Goal: Transaction & Acquisition: Purchase product/service

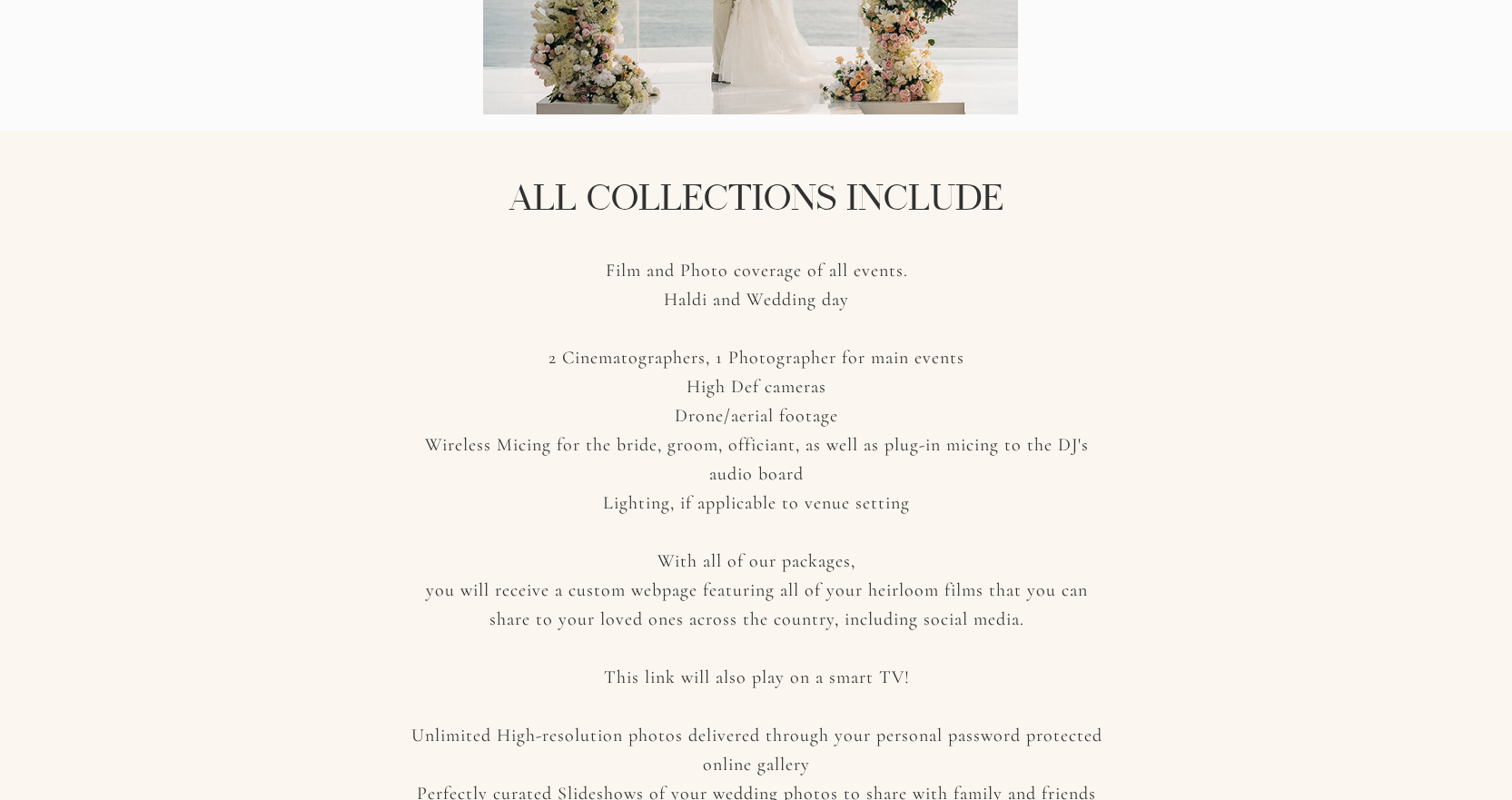
scroll to position [2270, 0]
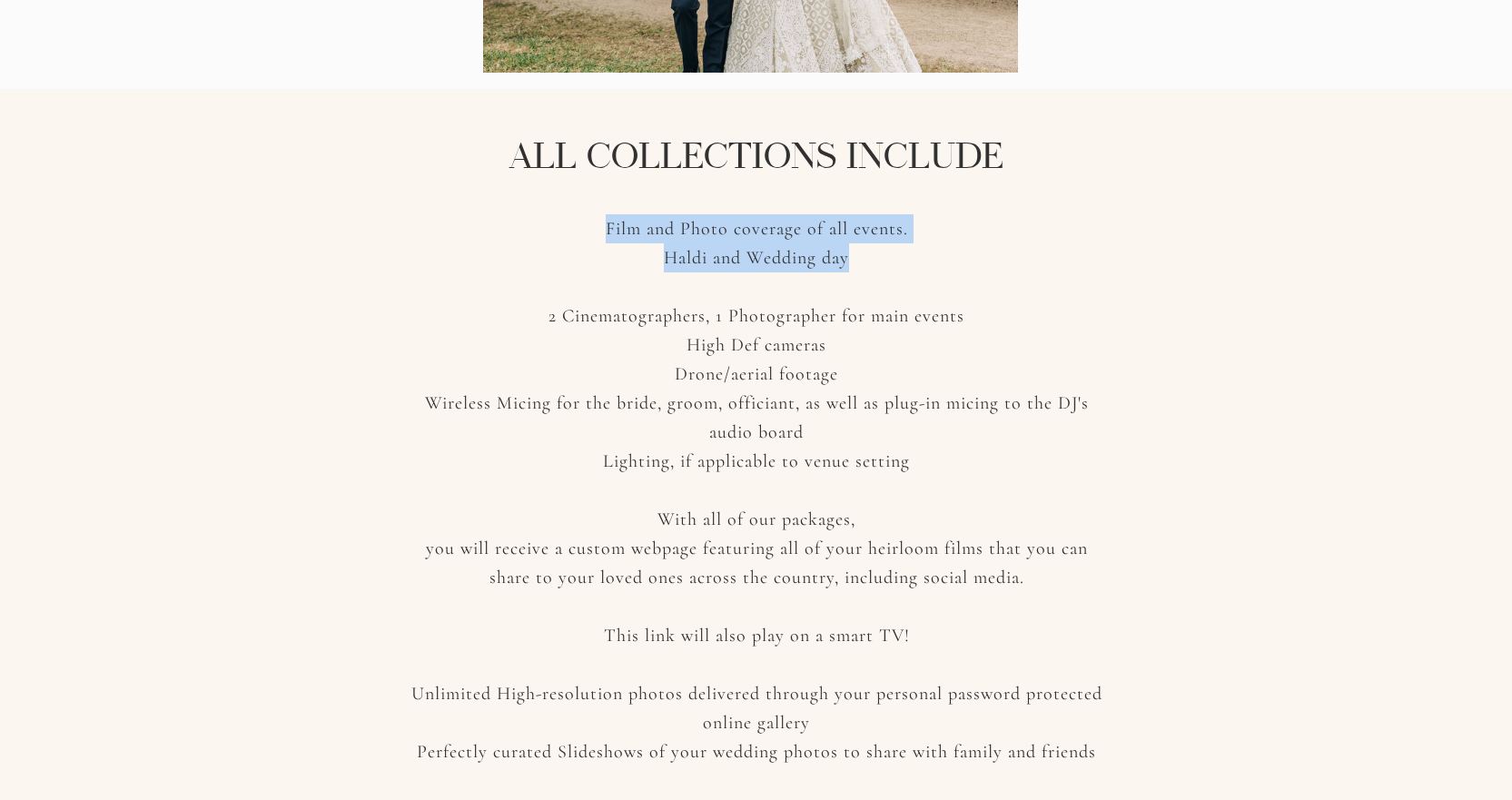
drag, startPoint x: 606, startPoint y: 226, endPoint x: 901, endPoint y: 268, distance: 298.0
click at [901, 268] on p "Film and Photo coverage of all events. [PERSON_NAME] and Wedding day 2 Cinemato…" at bounding box center [757, 534] width 691 height 642
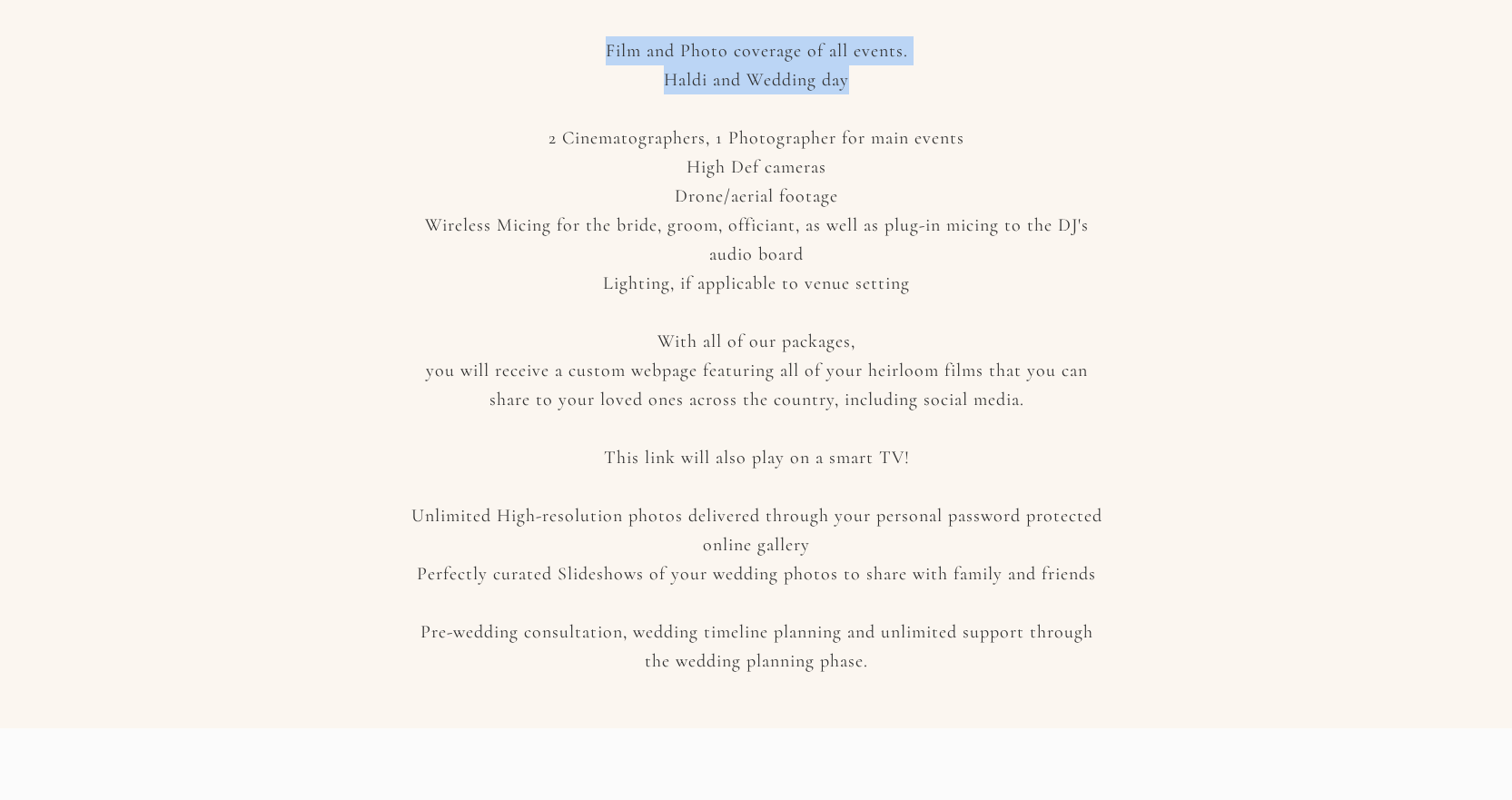
scroll to position [2451, 0]
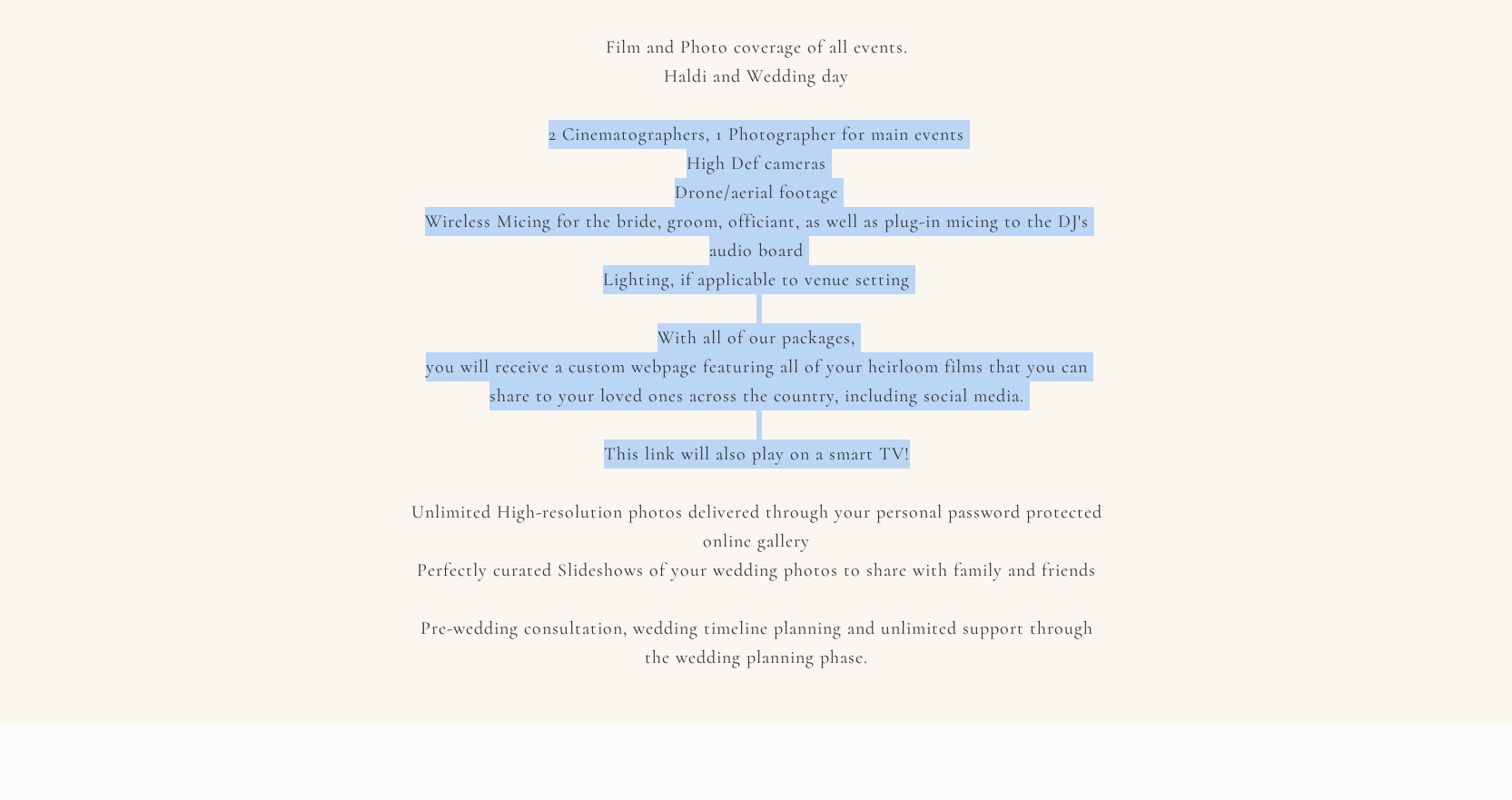
drag, startPoint x: 549, startPoint y: 138, endPoint x: 917, endPoint y: 457, distance: 487.0
click at [917, 457] on p "Film and Photo coverage of all events. [PERSON_NAME] and Wedding day 2 Cinemato…" at bounding box center [757, 353] width 691 height 642
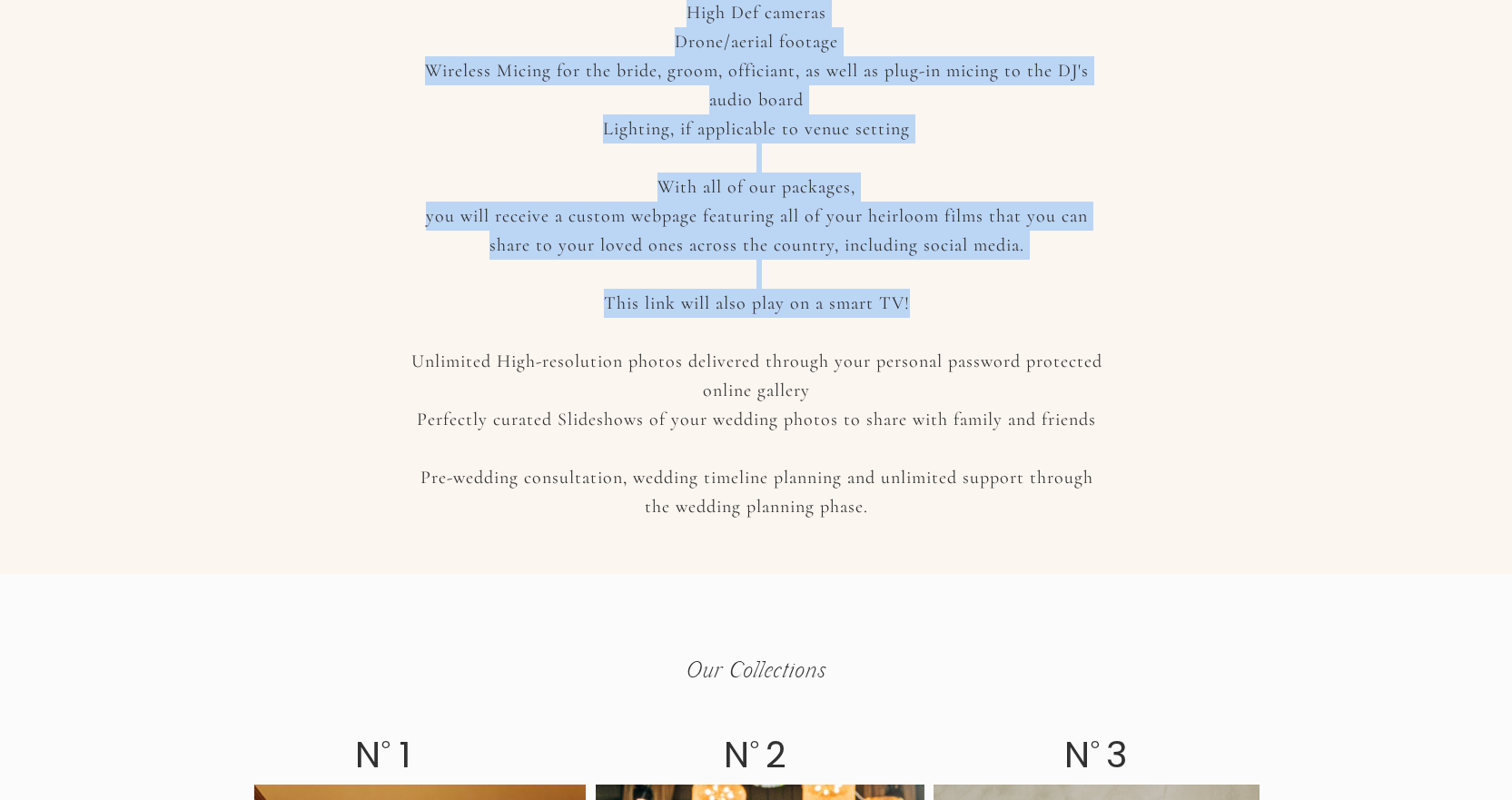
scroll to position [2632, 0]
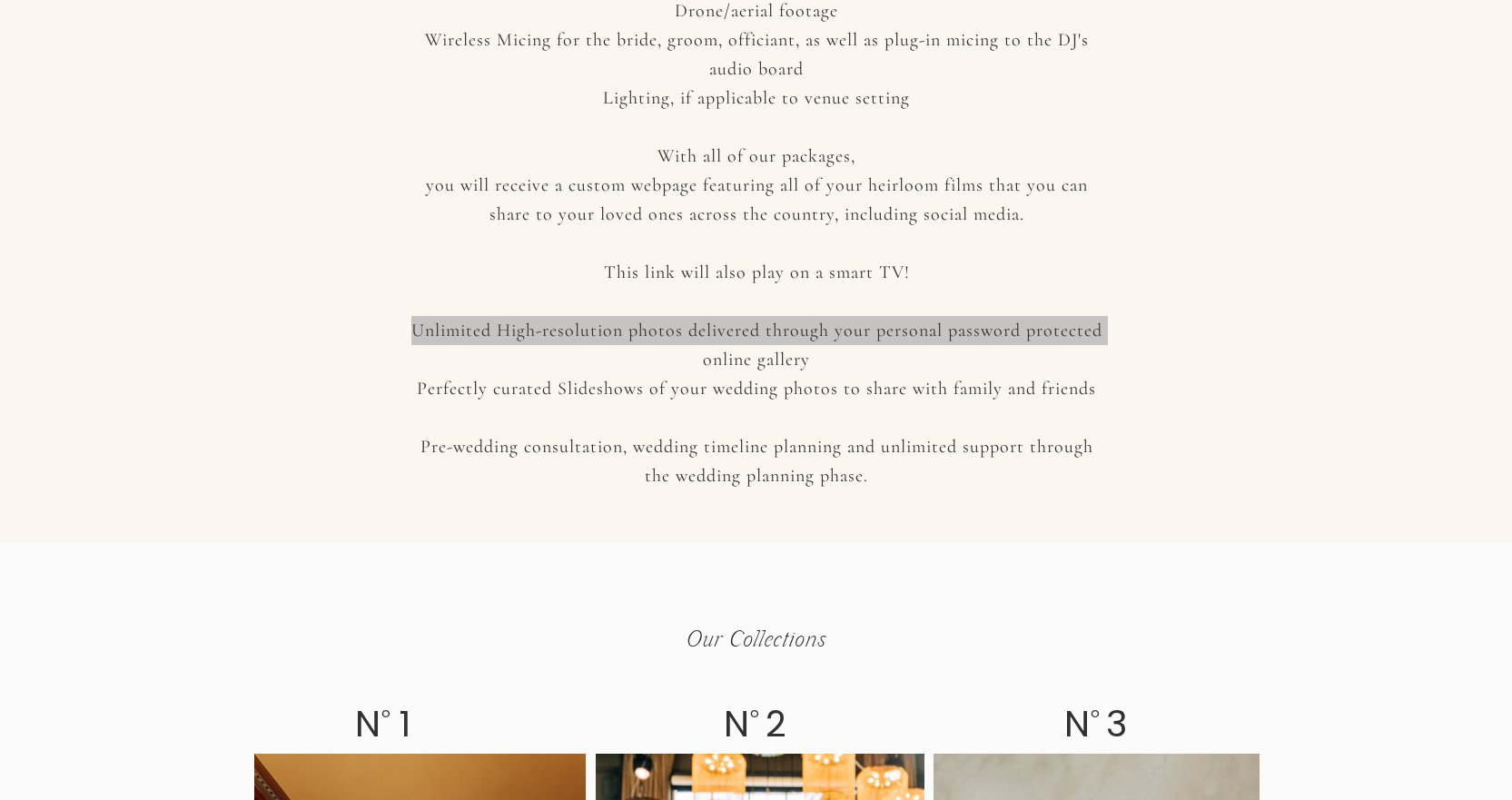
drag, startPoint x: 413, startPoint y: 338, endPoint x: 576, endPoint y: 360, distance: 164.5
click at [576, 360] on p "Film and Photo coverage of all events. [PERSON_NAME] and Wedding day 2 Cinemato…" at bounding box center [757, 172] width 691 height 642
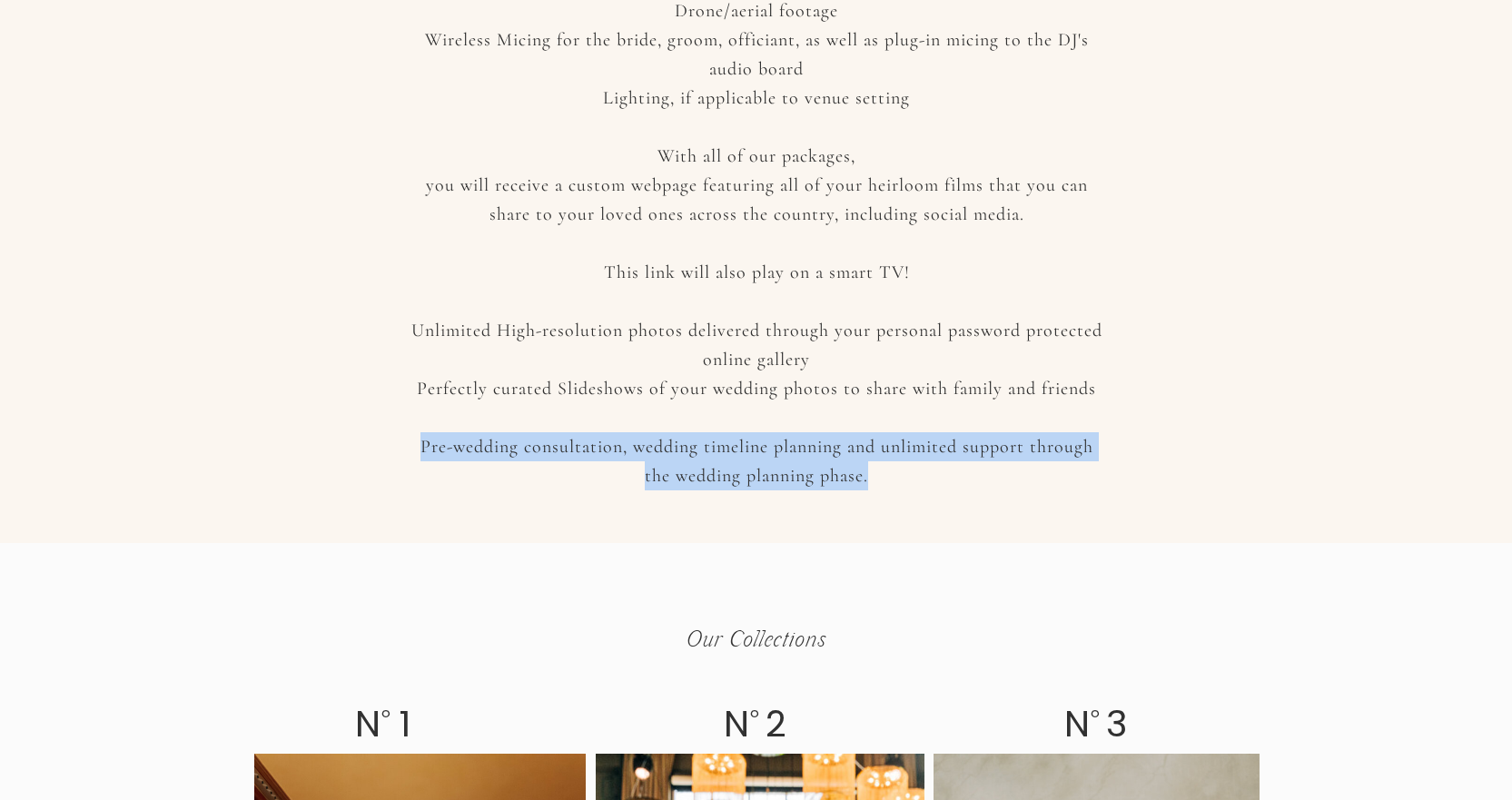
drag, startPoint x: 418, startPoint y: 448, endPoint x: 890, endPoint y: 480, distance: 473.1
click at [890, 480] on p "Film and Photo coverage of all events. [PERSON_NAME] and Wedding day 2 Cinemato…" at bounding box center [757, 172] width 691 height 642
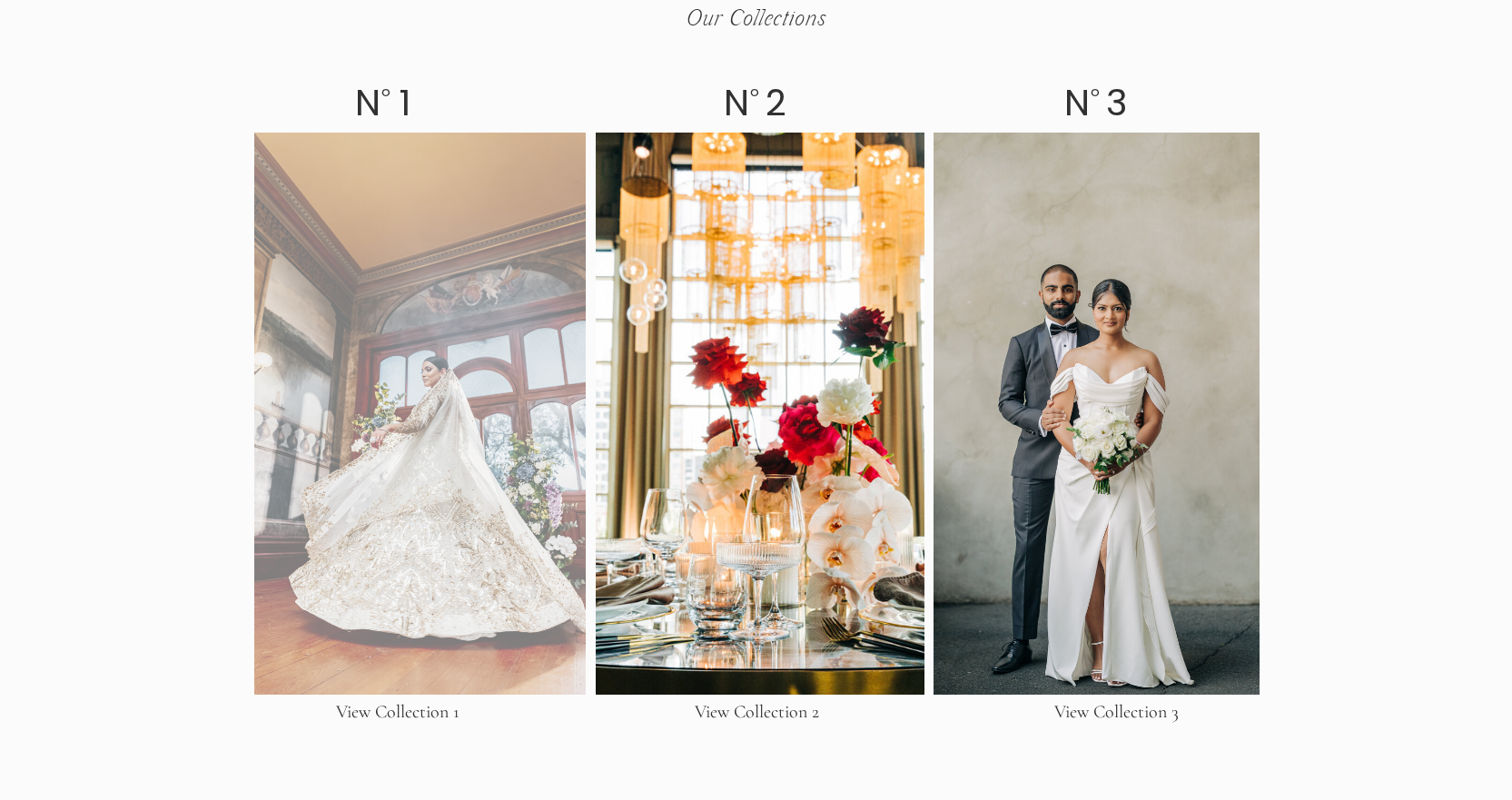
scroll to position [3358, 0]
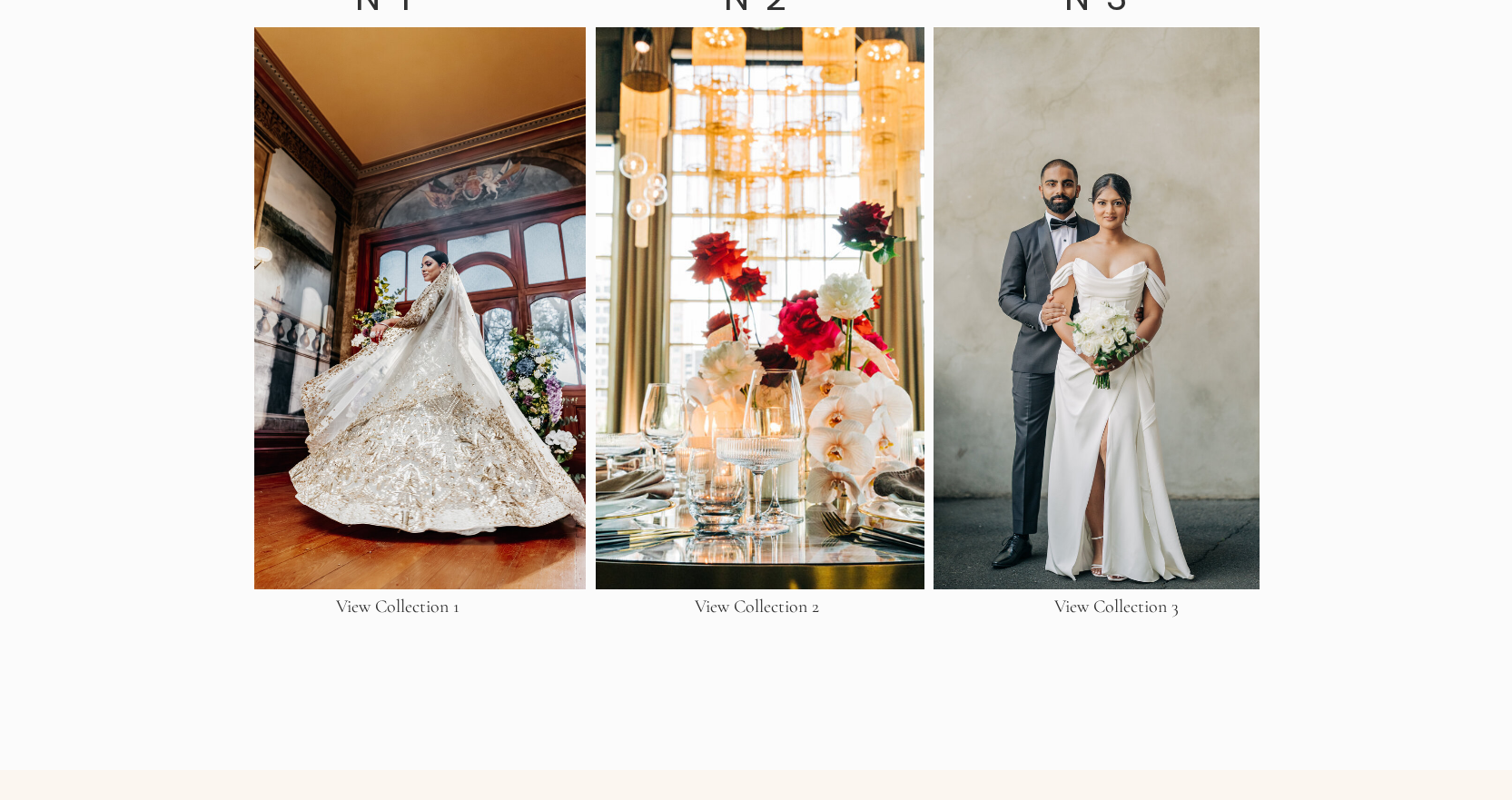
click at [406, 598] on h3 "View Collection 1" at bounding box center [397, 611] width 220 height 27
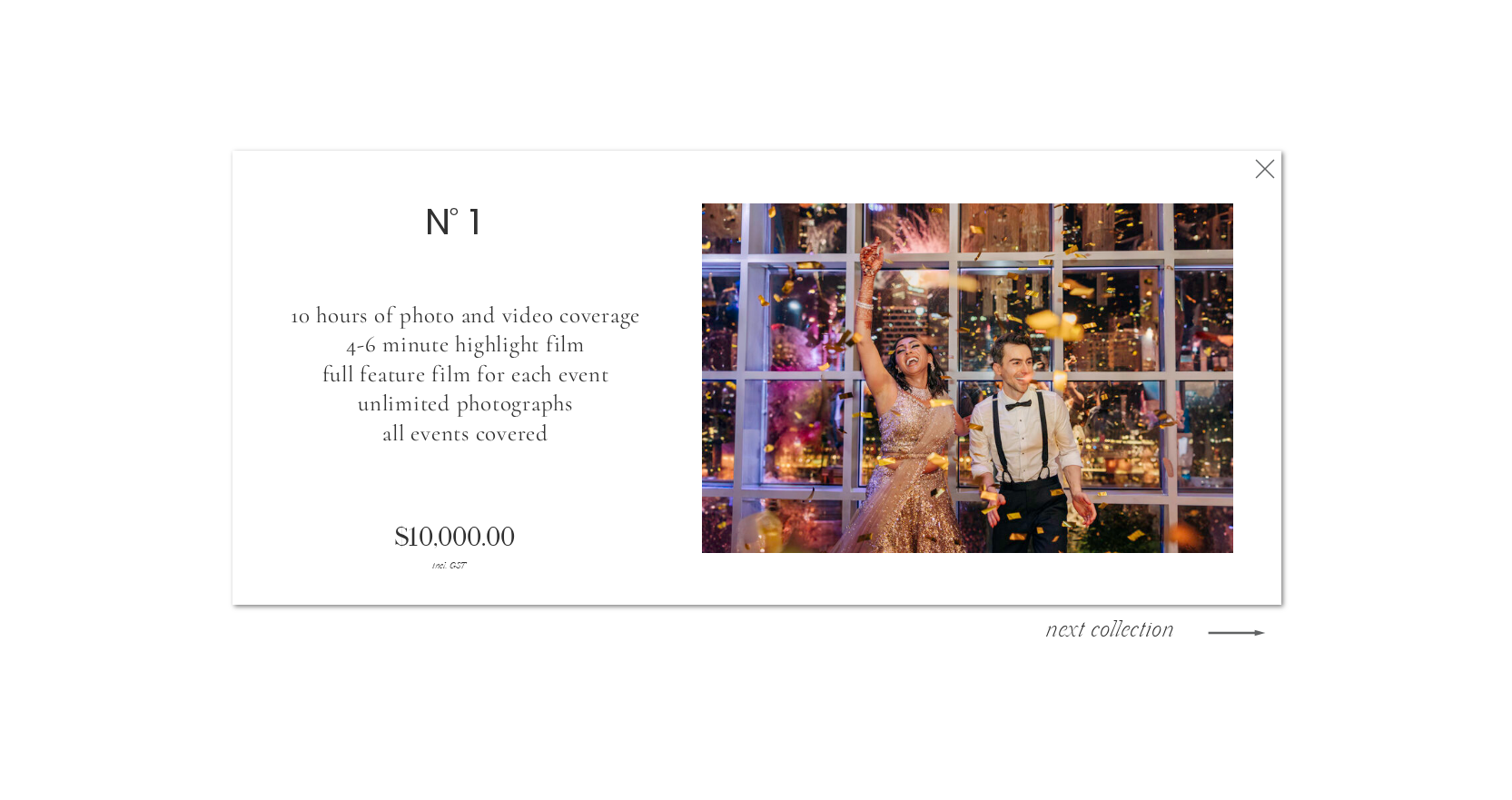
scroll to position [3449, 0]
click at [1139, 634] on h3 "next collection" at bounding box center [1109, 632] width 163 height 27
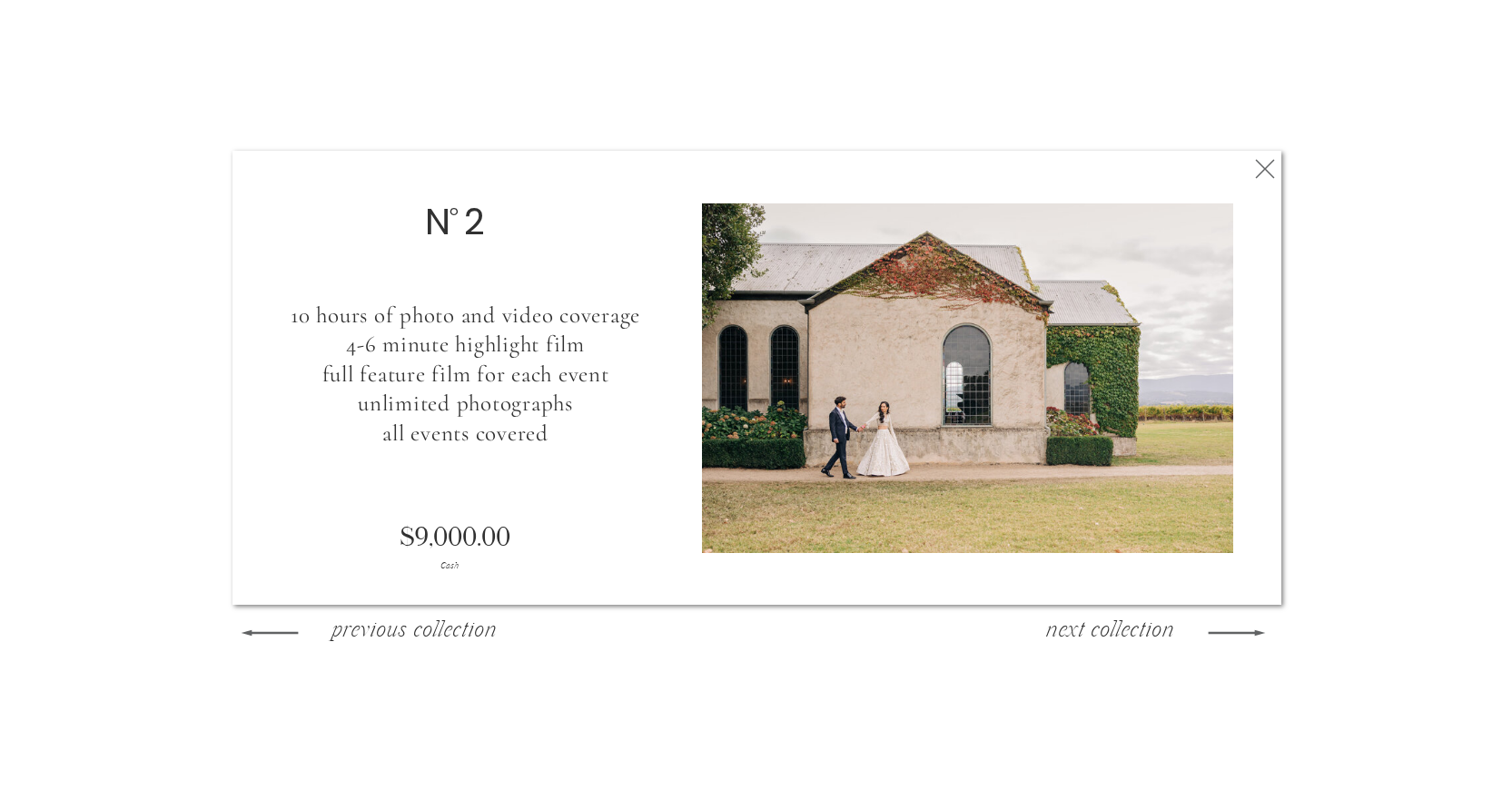
click at [262, 633] on polygon at bounding box center [270, 632] width 58 height 6
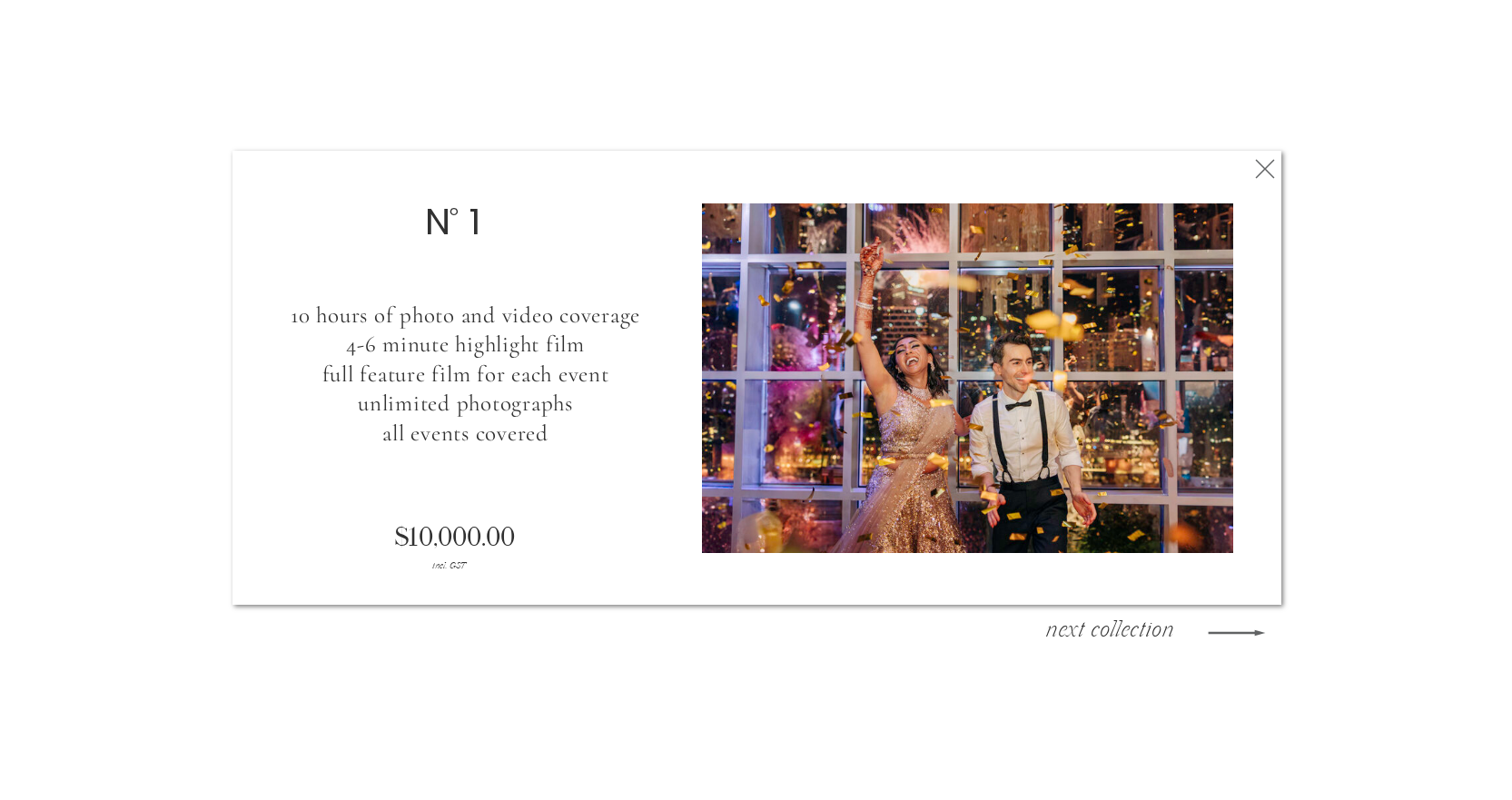
click at [1114, 630] on h3 "next collection" at bounding box center [1109, 632] width 163 height 27
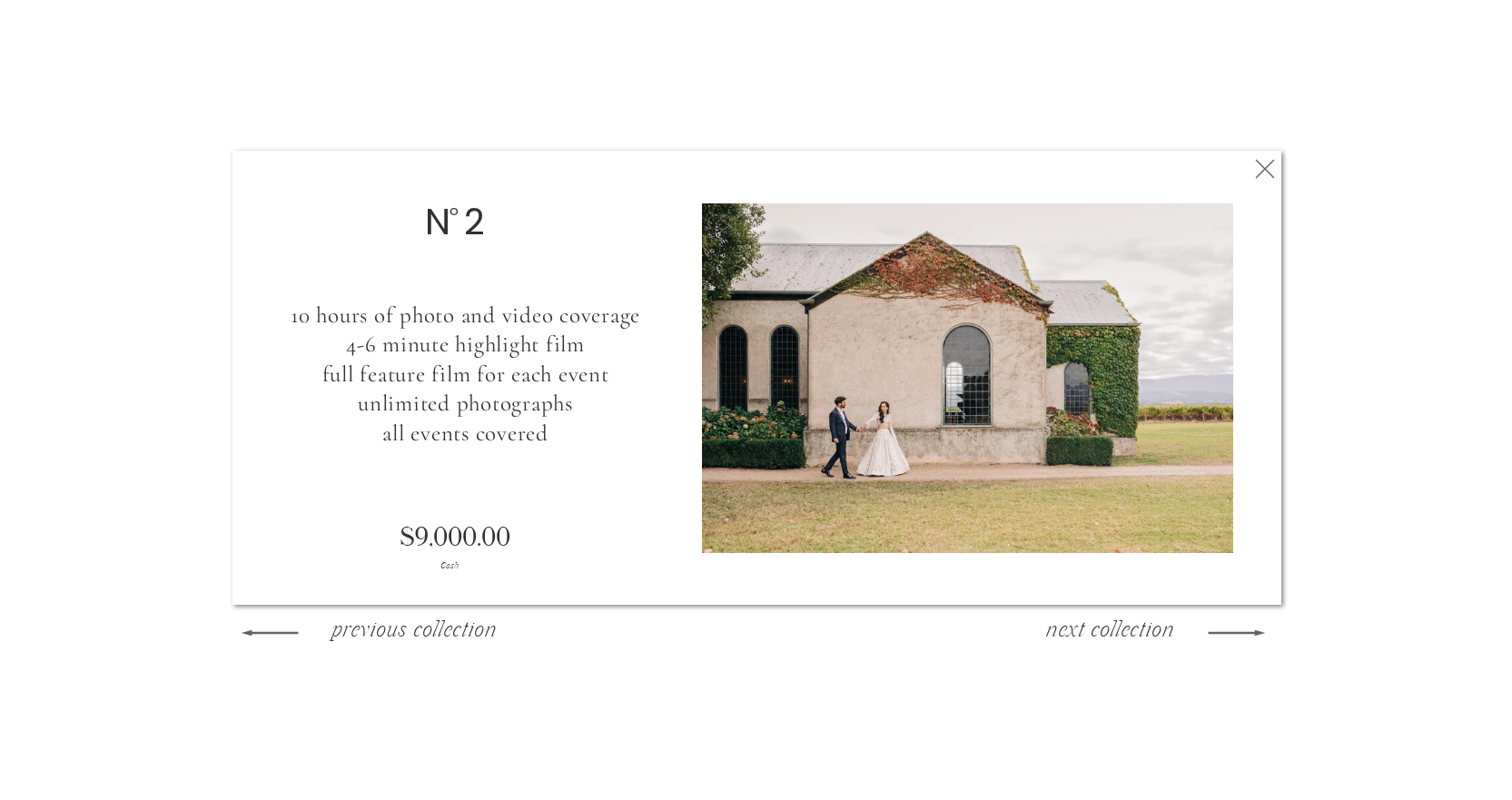
click at [1114, 630] on h3 "next collection" at bounding box center [1109, 632] width 163 height 27
